Goal: Information Seeking & Learning: Understand process/instructions

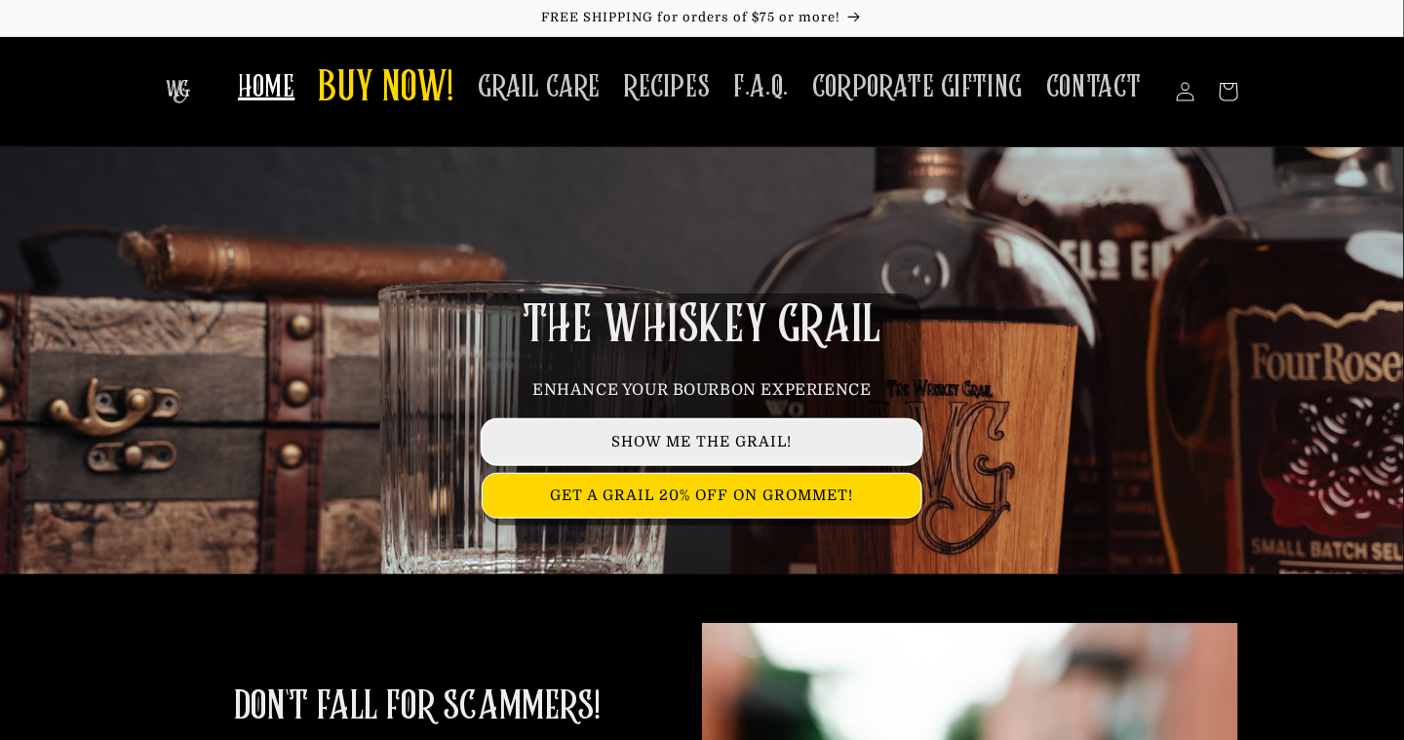
drag, startPoint x: 686, startPoint y: 444, endPoint x: 636, endPoint y: 439, distance: 51.0
click at [636, 439] on link "SHOW ME THE GRAIL!" at bounding box center [701, 442] width 439 height 44
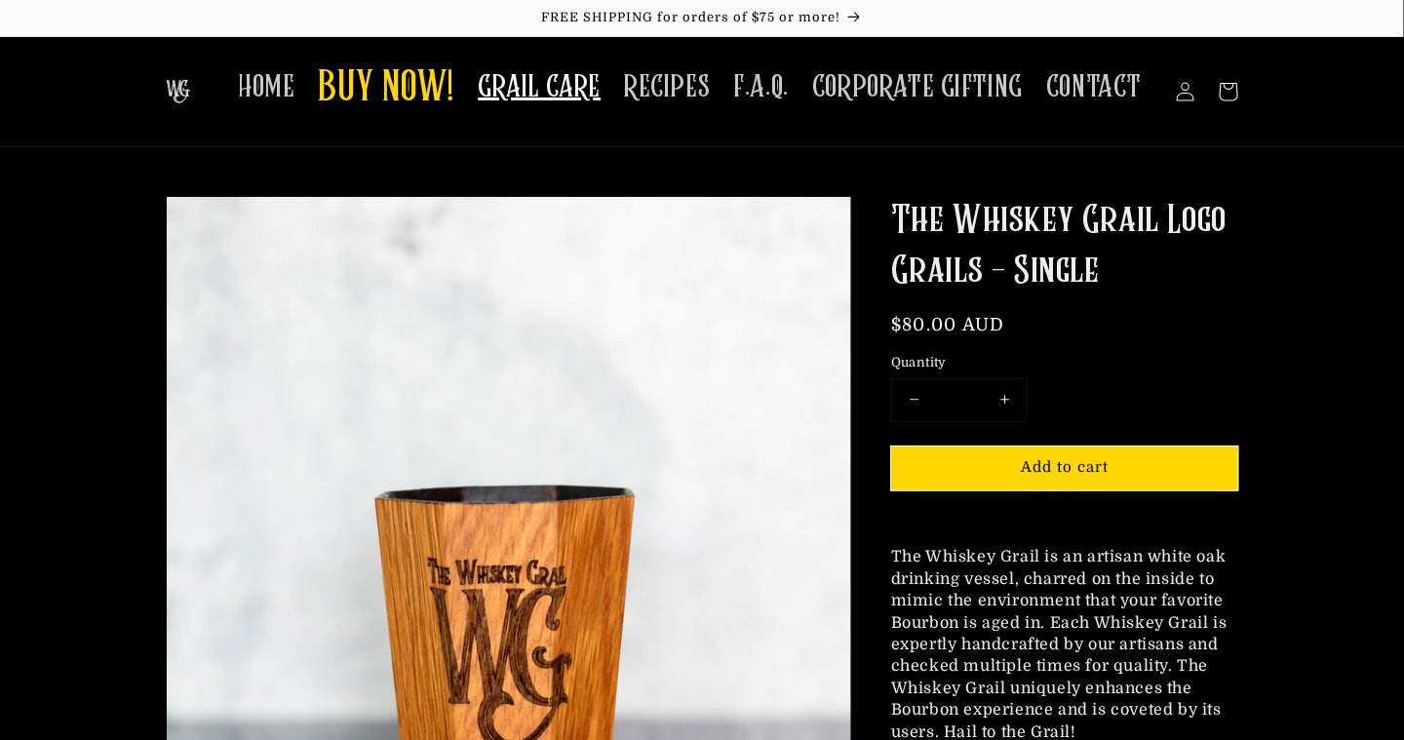
click at [577, 93] on span "GRAIL CARE" at bounding box center [539, 87] width 123 height 38
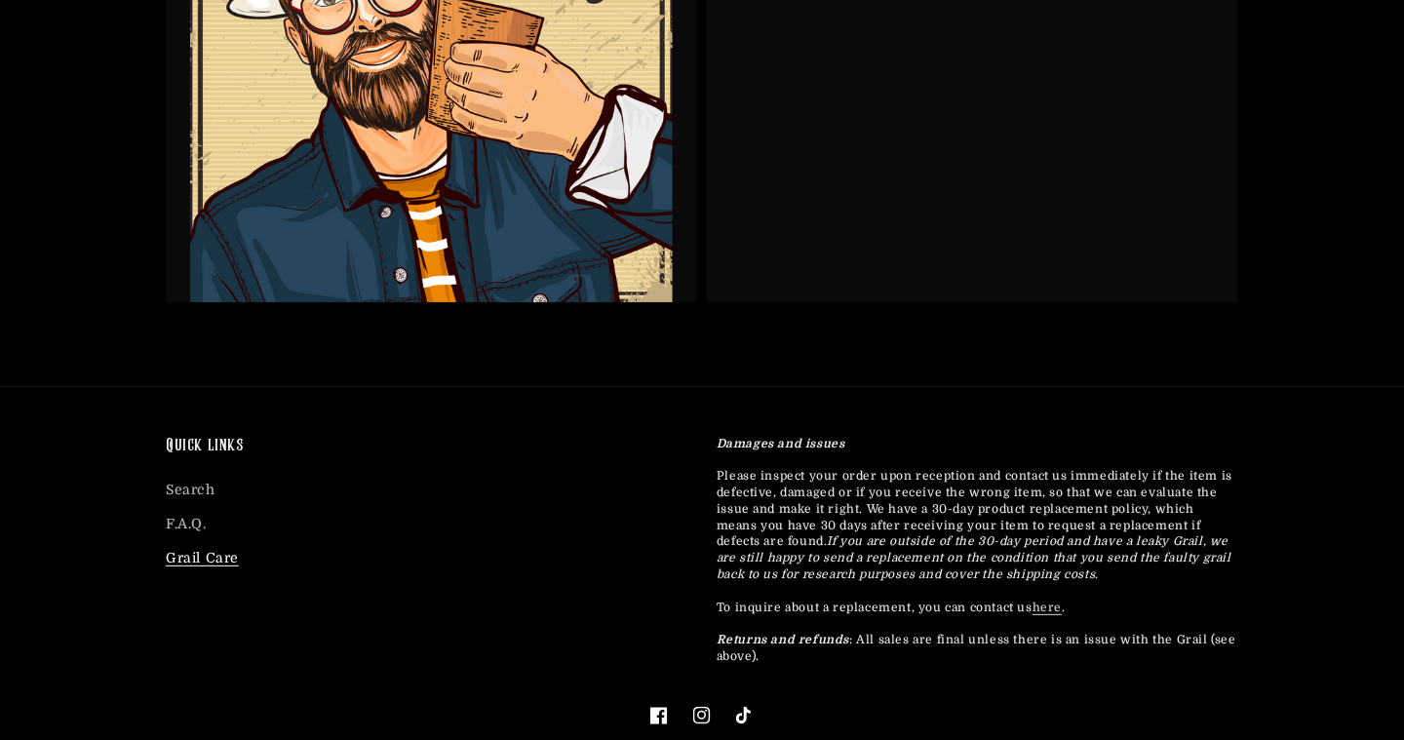
scroll to position [4964, 0]
